Goal: Information Seeking & Learning: Learn about a topic

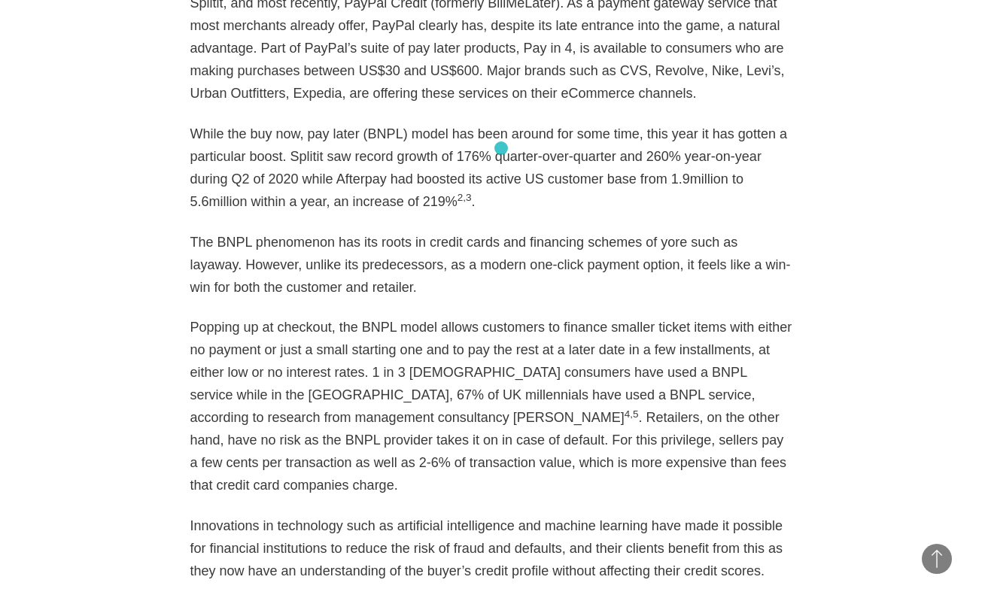
scroll to position [1265, 0]
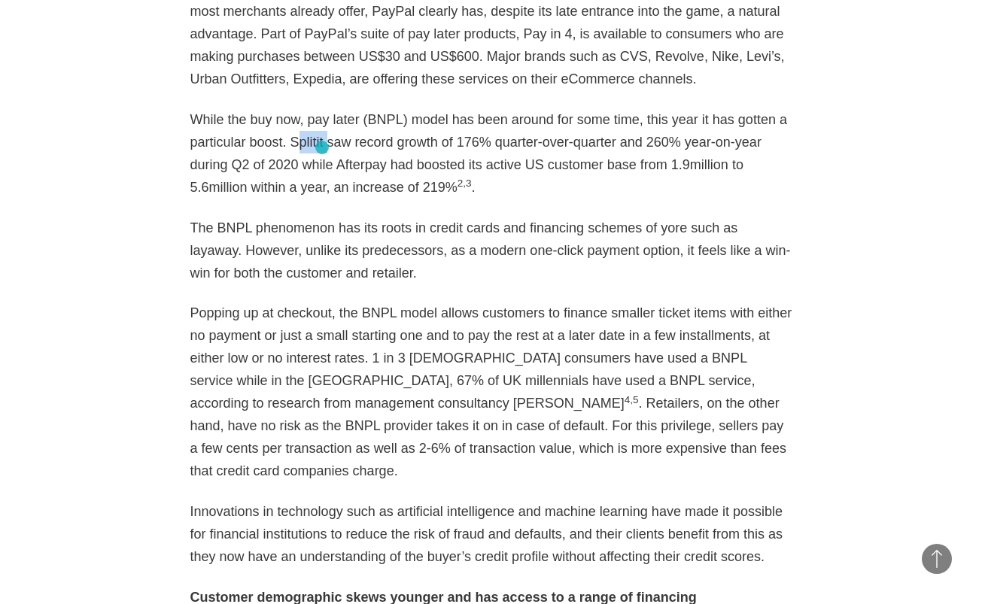
drag, startPoint x: 291, startPoint y: 146, endPoint x: 322, endPoint y: 148, distance: 31.6
click at [322, 148] on p "While the buy now, pay later (BNPL) model has been around for some time, this y…" at bounding box center [491, 153] width 602 height 90
drag, startPoint x: 322, startPoint y: 148, endPoint x: 283, endPoint y: 140, distance: 39.9
click at [283, 140] on p "While the buy now, pay later (BNPL) model has been around for some time, this y…" at bounding box center [491, 153] width 602 height 90
drag, startPoint x: 286, startPoint y: 141, endPoint x: 400, endPoint y: 179, distance: 119.7
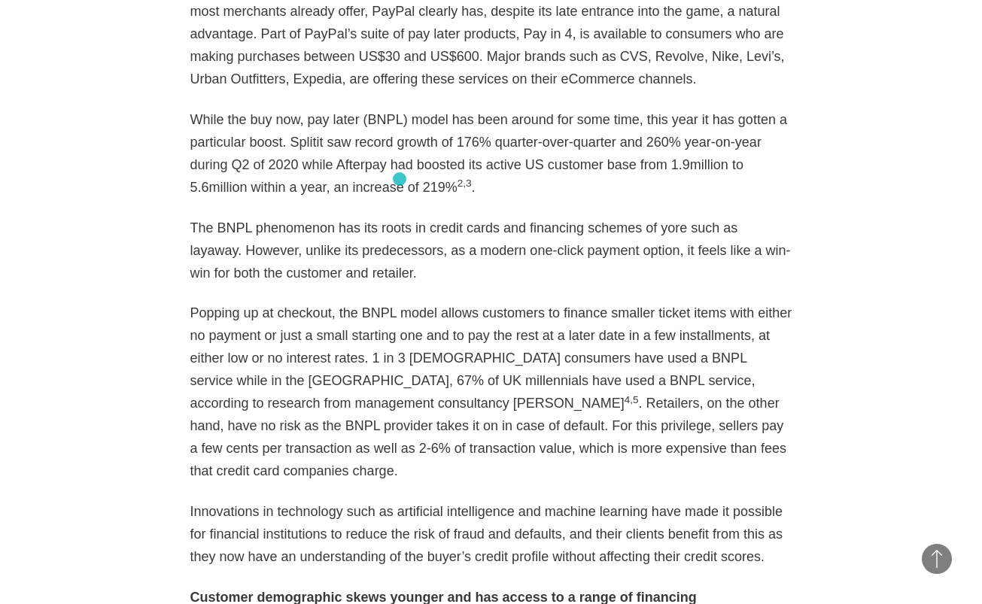
click at [400, 179] on p "While the buy now, pay later (BNPL) model has been around for some time, this y…" at bounding box center [491, 153] width 602 height 90
drag, startPoint x: 400, startPoint y: 179, endPoint x: 481, endPoint y: 246, distance: 105.3
click at [481, 246] on p "The BNPL phenomenon has its roots in credit cards and financing schemes of yore…" at bounding box center [491, 251] width 602 height 68
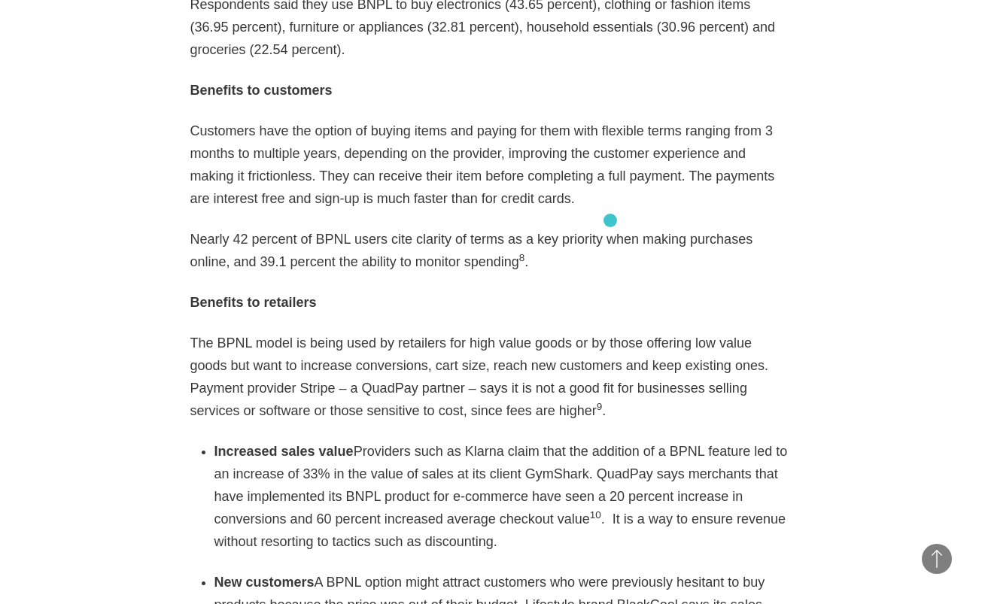
scroll to position [2171, 0]
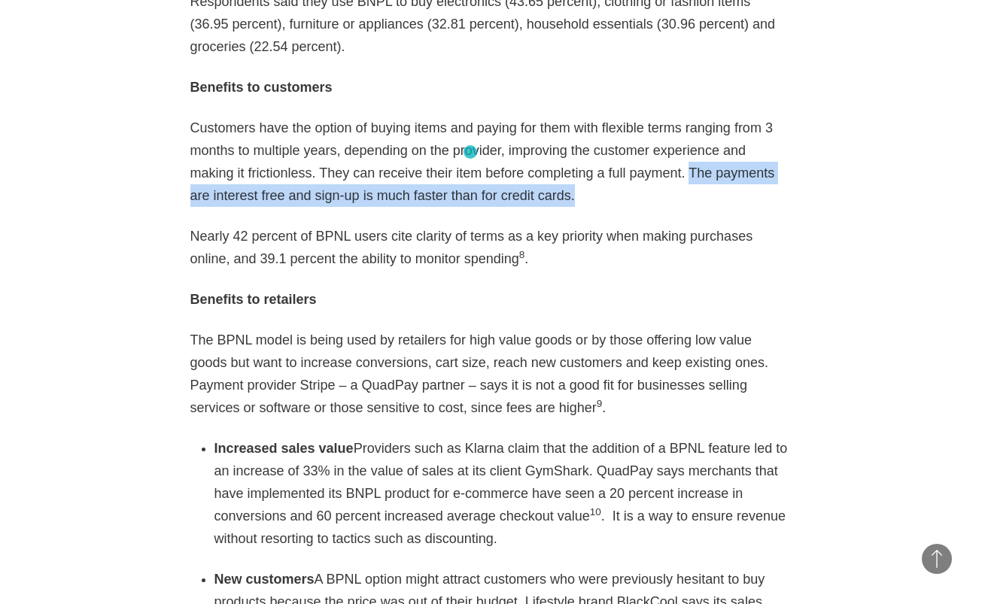
drag, startPoint x: 608, startPoint y: 131, endPoint x: 467, endPoint y: 151, distance: 142.2
click at [467, 151] on p "Customers have the option of buying items and paying for them with flexible ter…" at bounding box center [491, 162] width 602 height 90
copy p "The payments are interest free and sign-up is much faster than for credit cards."
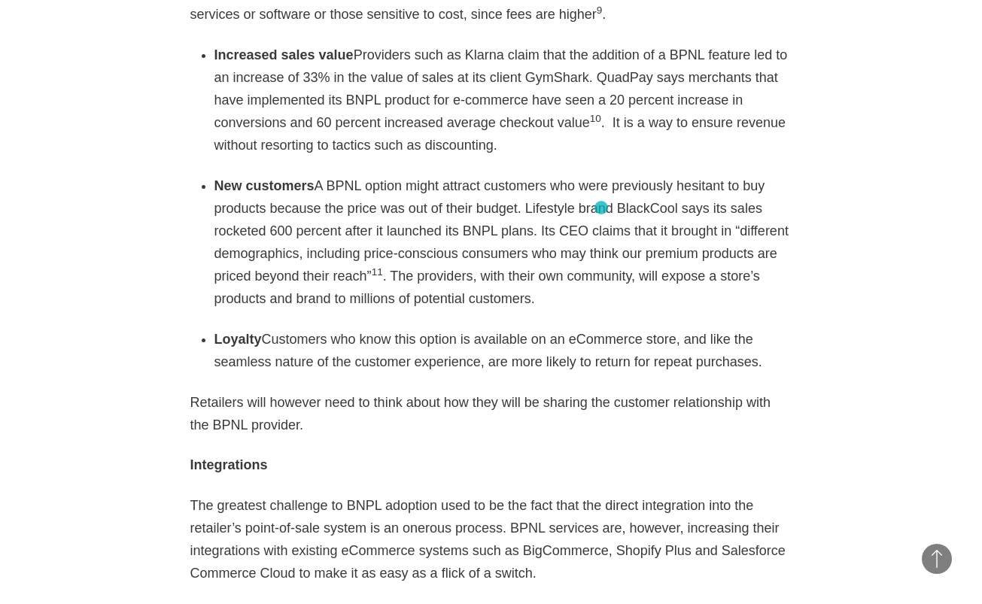
scroll to position [2569, 0]
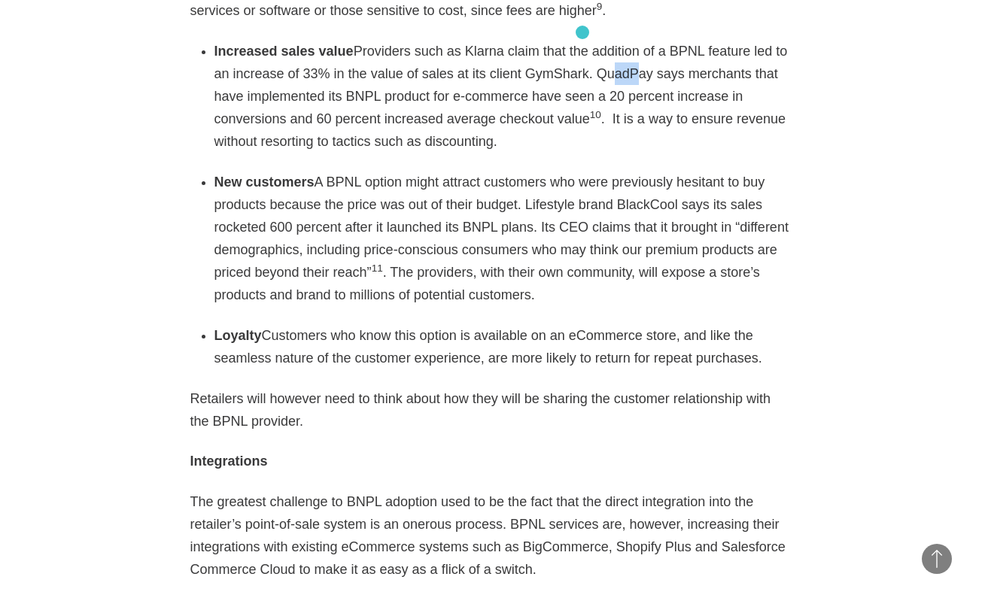
drag, startPoint x: 555, startPoint y: 30, endPoint x: 583, endPoint y: 32, distance: 27.9
click at [583, 40] on li "Increased sales value Providers such as Klarna claim that the addition of a BPN…" at bounding box center [503, 96] width 578 height 113
drag, startPoint x: 583, startPoint y: 32, endPoint x: 469, endPoint y: 71, distance: 120.0
click at [469, 71] on li "Increased sales value Providers such as Klarna claim that the addition of a BPN…" at bounding box center [503, 96] width 578 height 113
copy li "QuadPay says merchants that have implemented its BNPL product for e-commerce ha…"
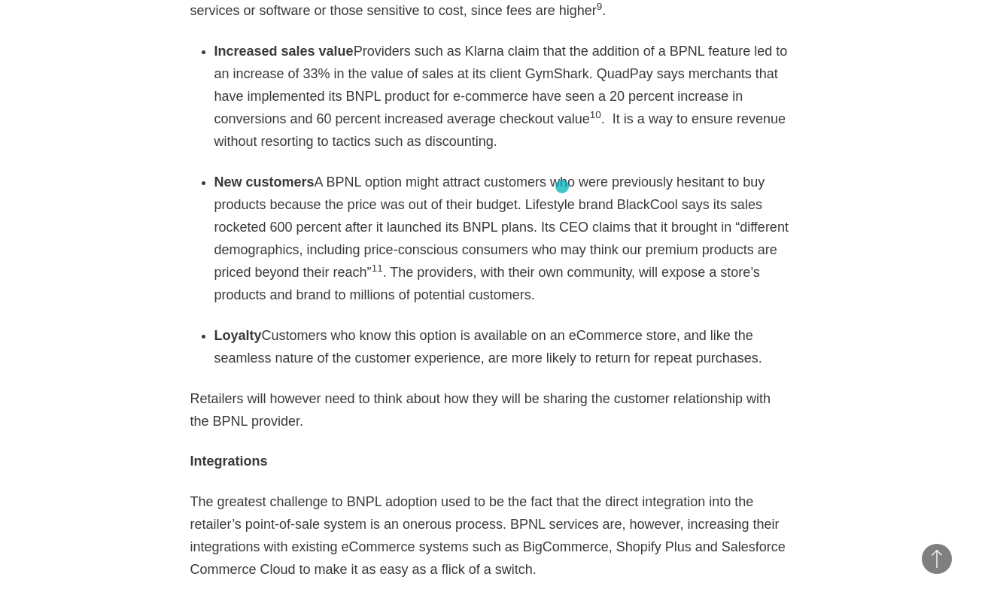
click at [562, 187] on li "New customers A BPNL option might attract customers who were previously hesitan…" at bounding box center [503, 238] width 578 height 135
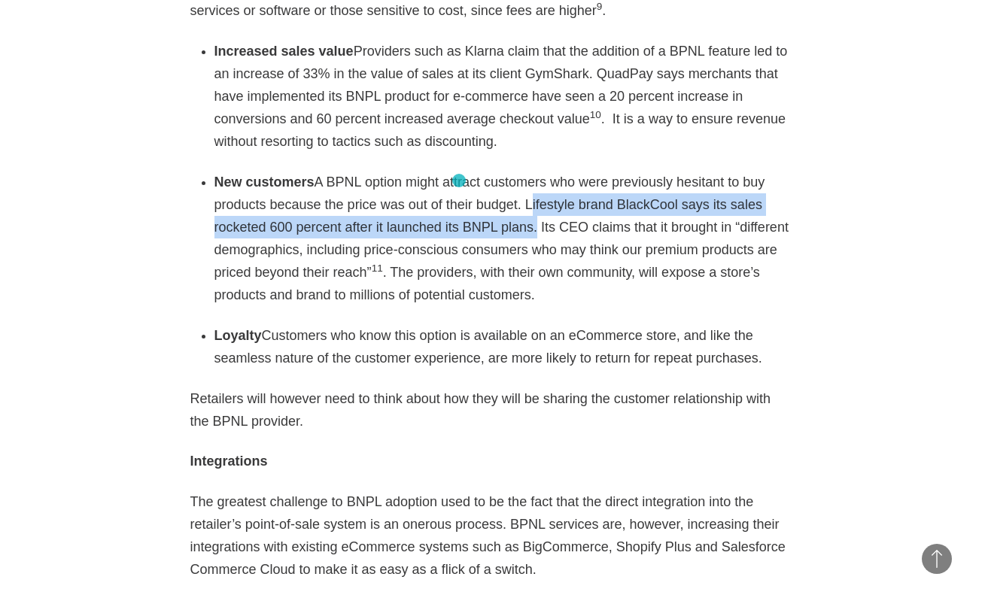
drag, startPoint x: 510, startPoint y: 161, endPoint x: 459, endPoint y: 181, distance: 54.1
click at [459, 181] on li "New customers A BPNL option might attract customers who were previously hesitan…" at bounding box center [503, 238] width 578 height 135
copy li "Lifestyle brand BlackCool says its sales rocketed 600 percent after it launched…"
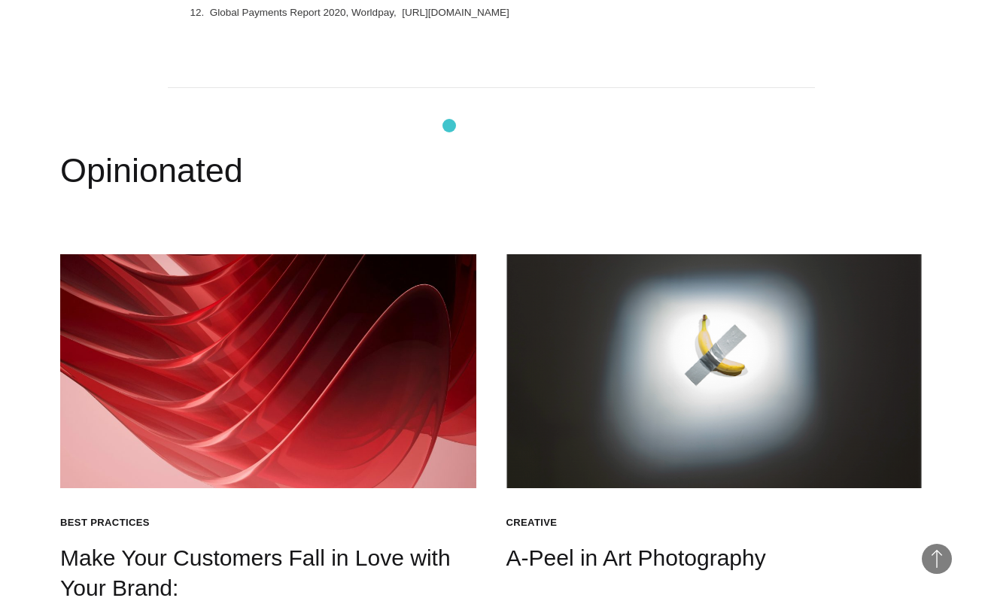
scroll to position [4110, 0]
